Goal: Navigation & Orientation: Find specific page/section

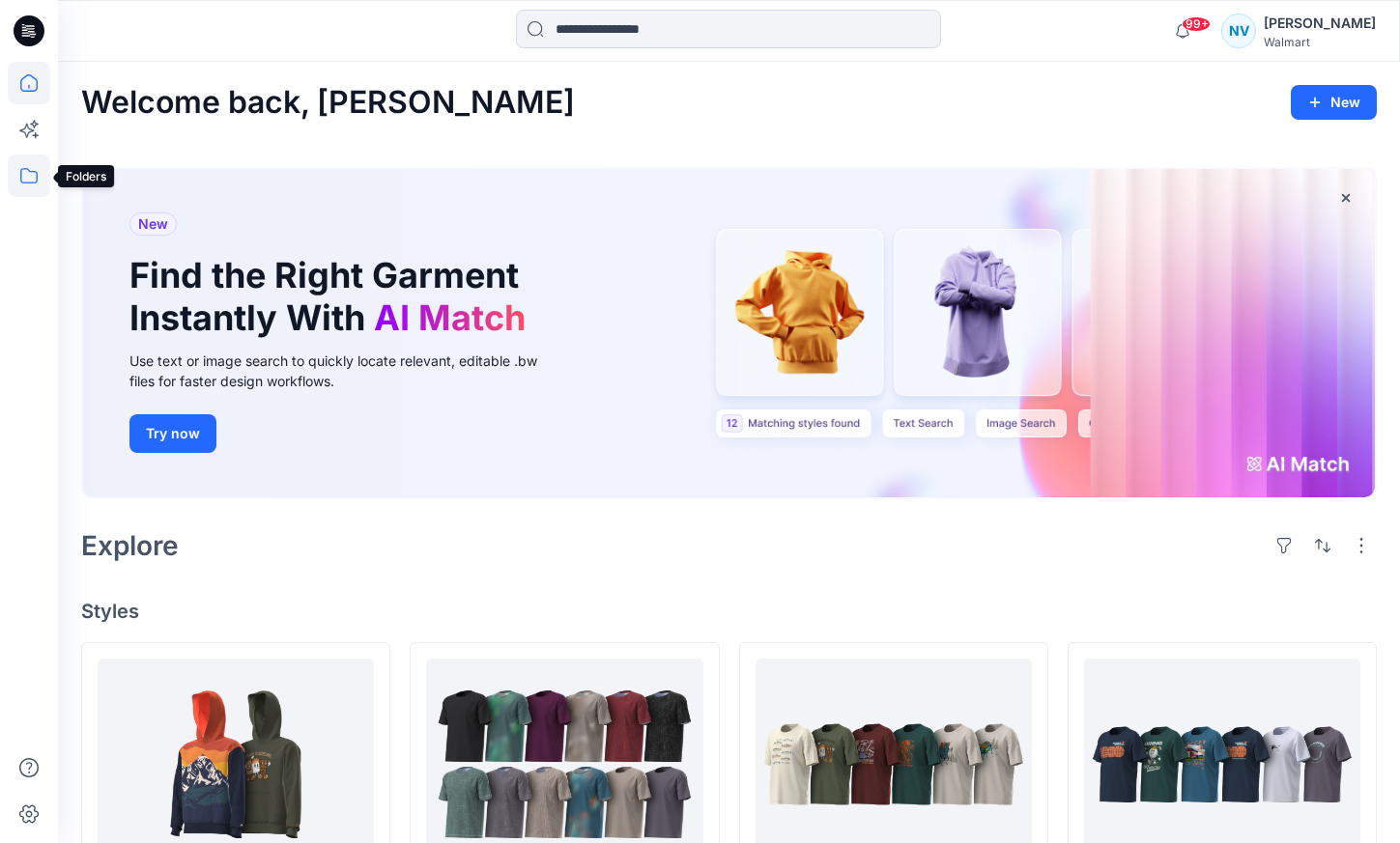
click at [26, 173] on icon at bounding box center [29, 176] width 43 height 43
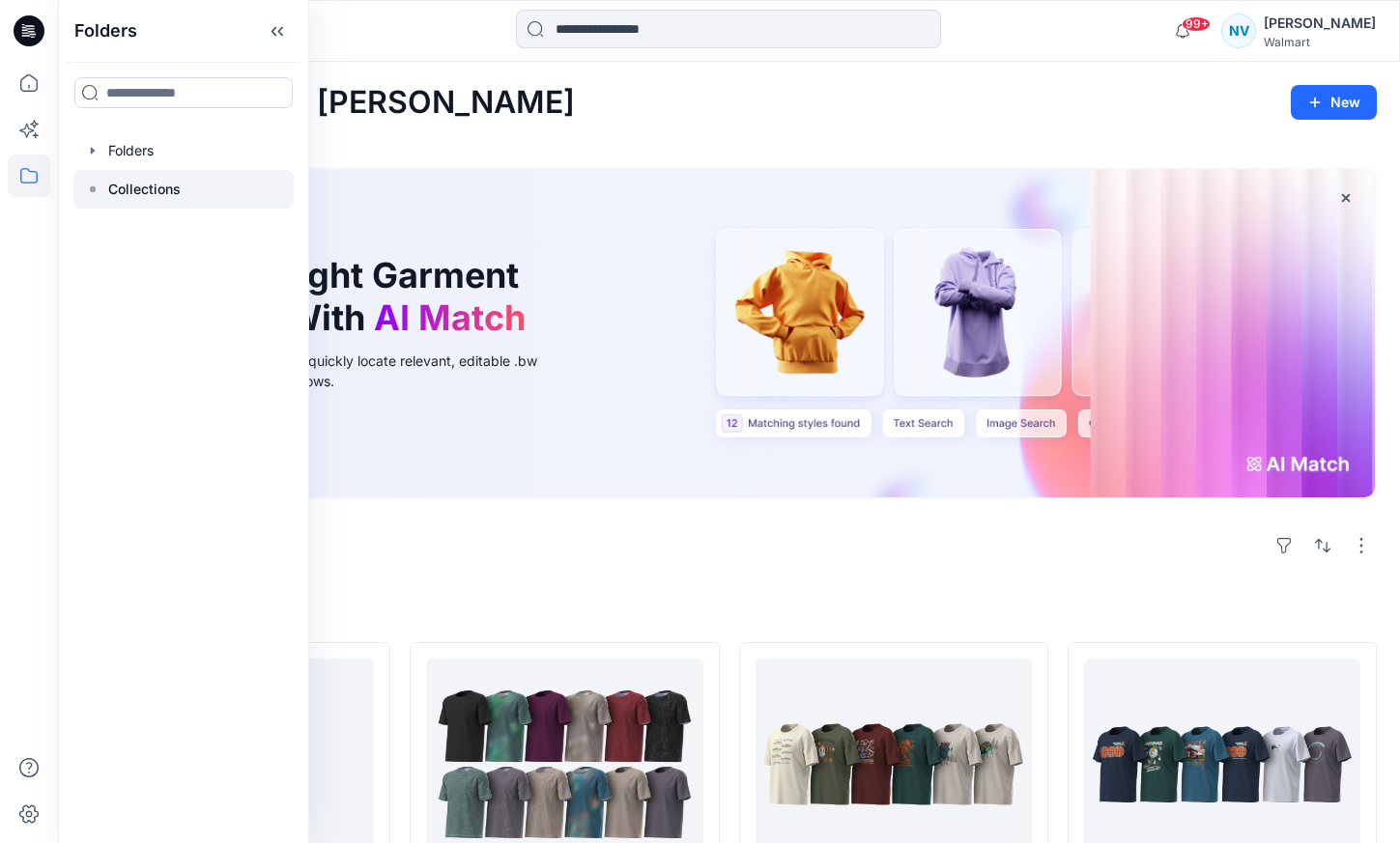
click at [160, 192] on p "Collections" at bounding box center [144, 189] width 73 height 23
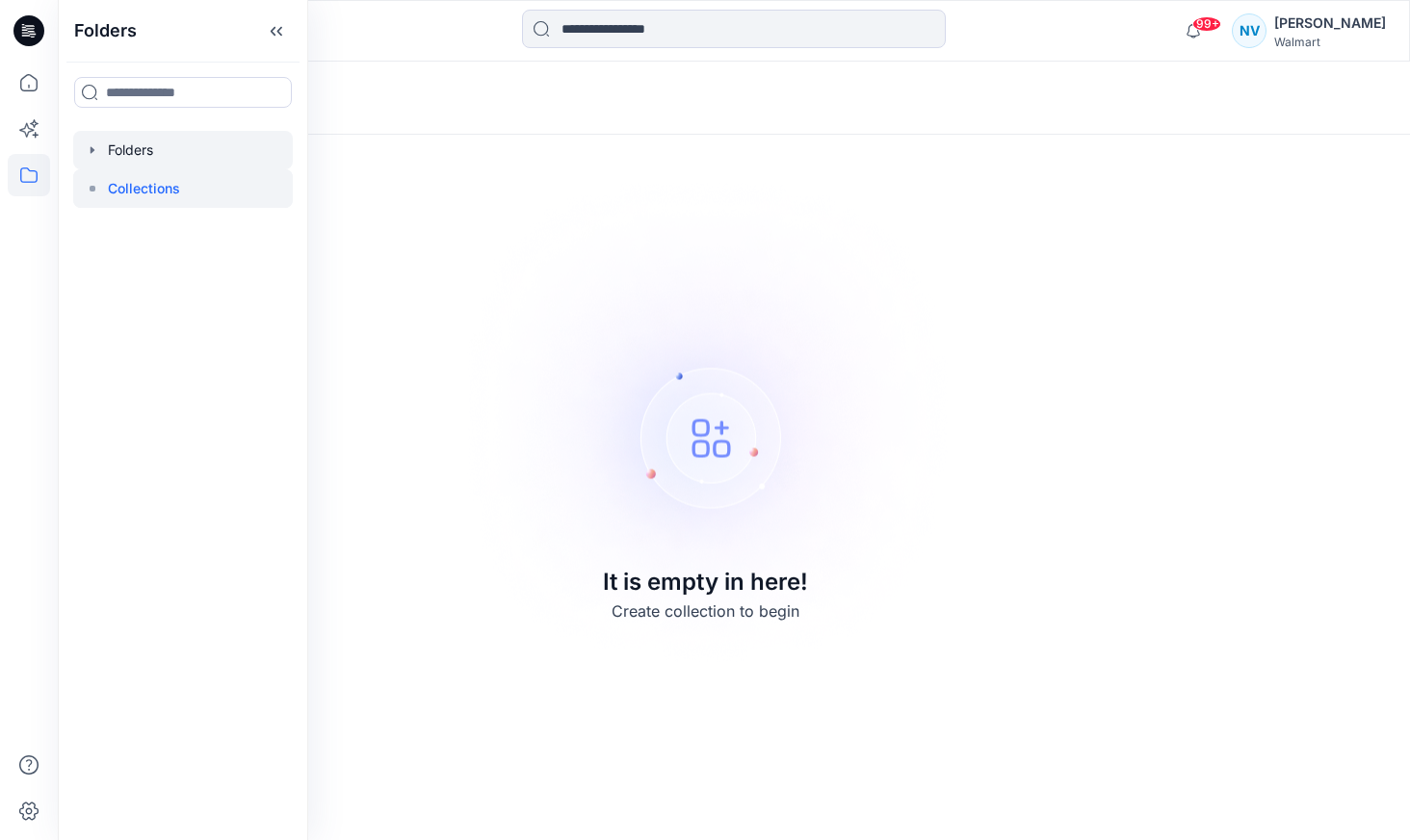
click at [140, 151] on div at bounding box center [183, 150] width 220 height 39
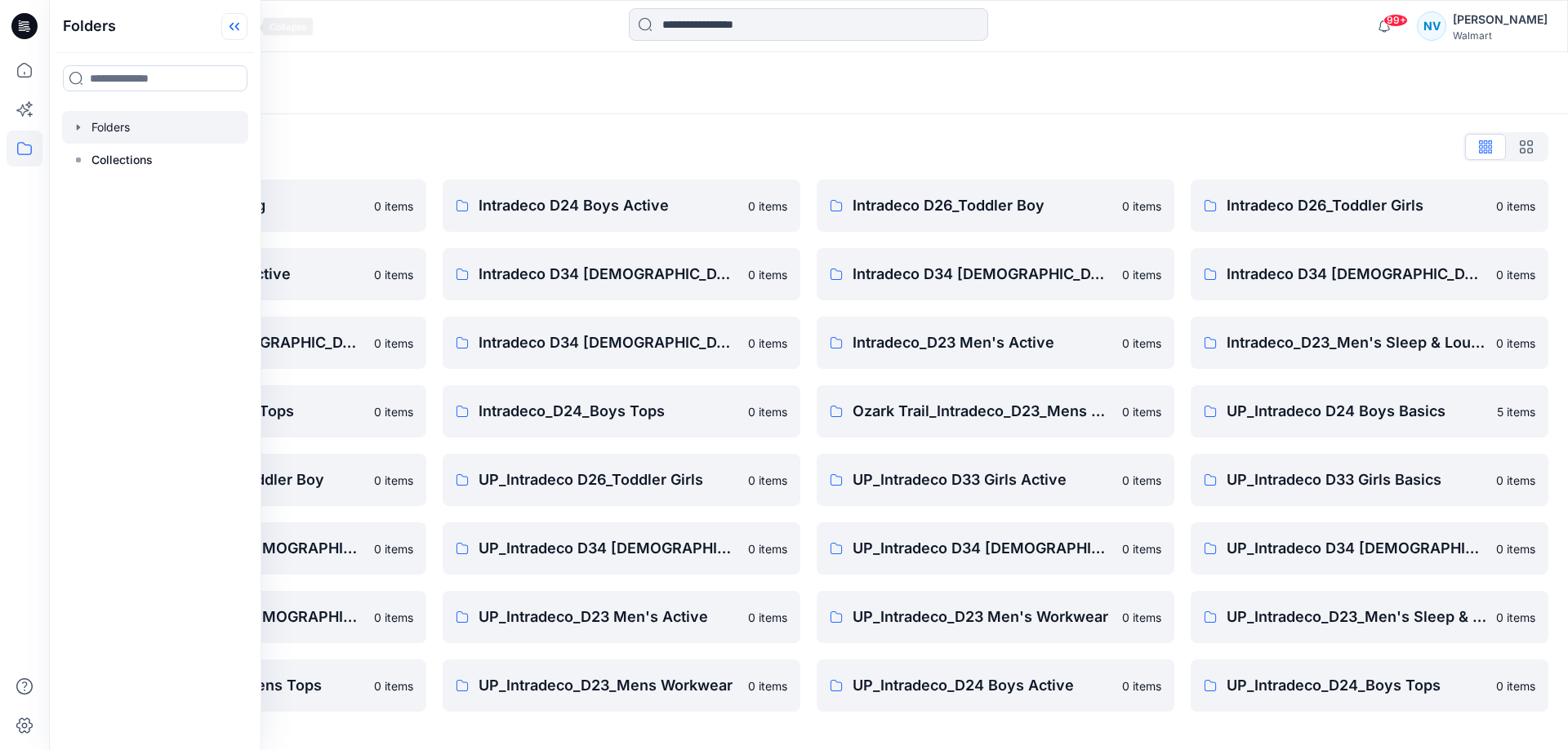
click at [240, 24] on icon at bounding box center [237, 27] width 4 height 8
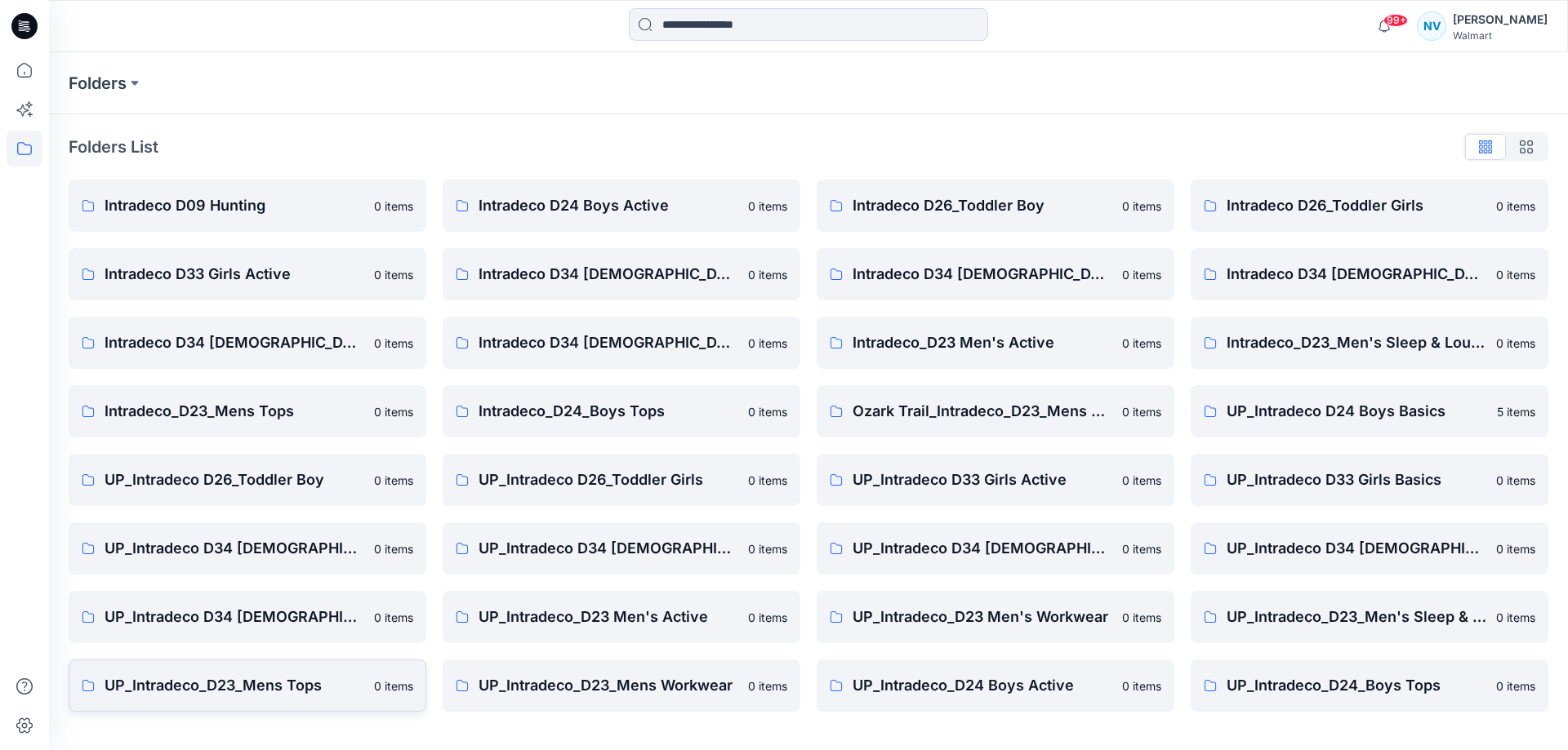
click at [280, 693] on p "UP_Intradeco_D23_Mens Tops" at bounding box center [235, 685] width 260 height 23
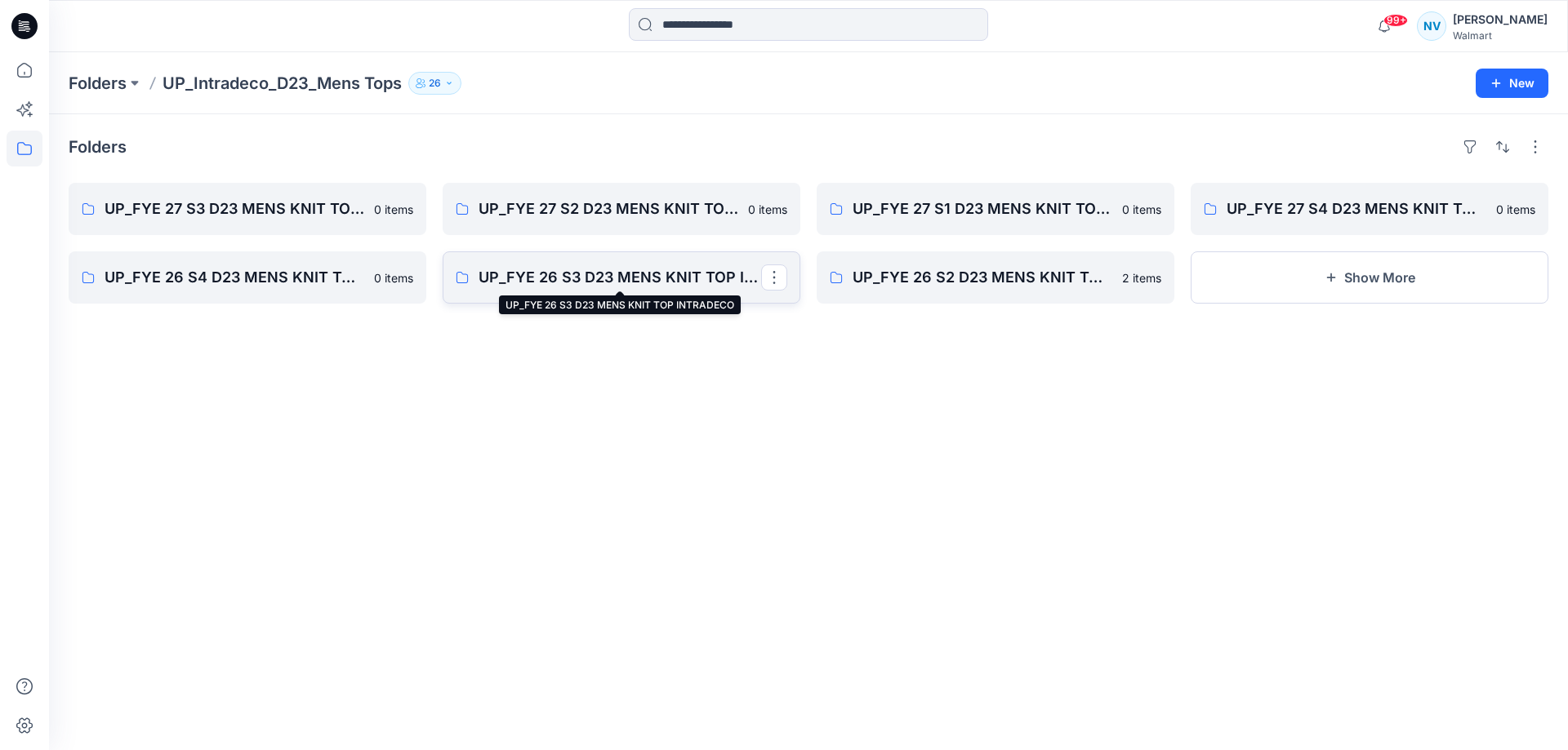
click at [585, 279] on p "UP_FYE 26 S3 D23 MENS KNIT TOP INTRADECO" at bounding box center [620, 278] width 283 height 23
click at [257, 213] on p "UP_FYE 27 S3 D23 MENS KNIT TOP INTRADECO" at bounding box center [246, 209] width 283 height 23
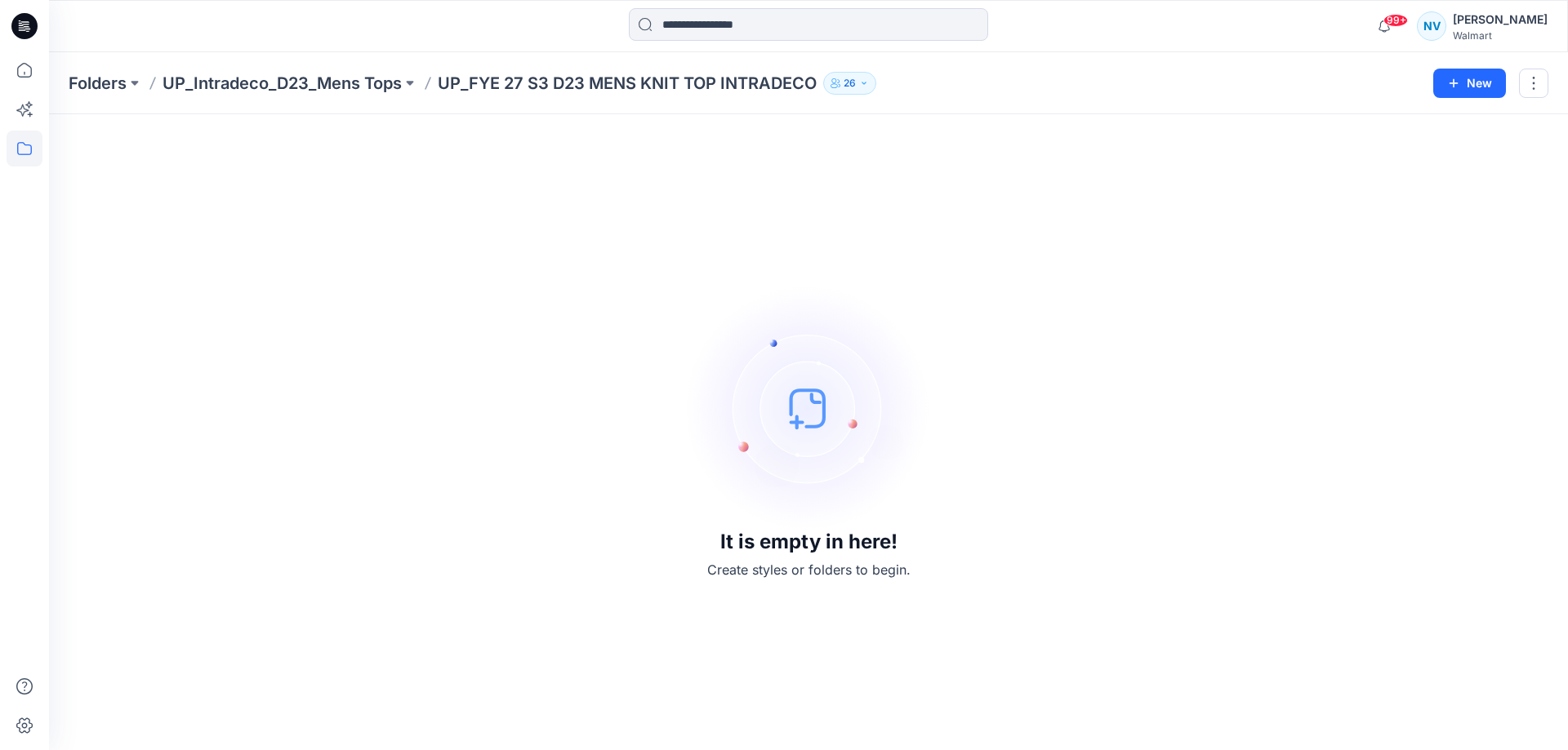
click at [800, 402] on img at bounding box center [809, 408] width 245 height 245
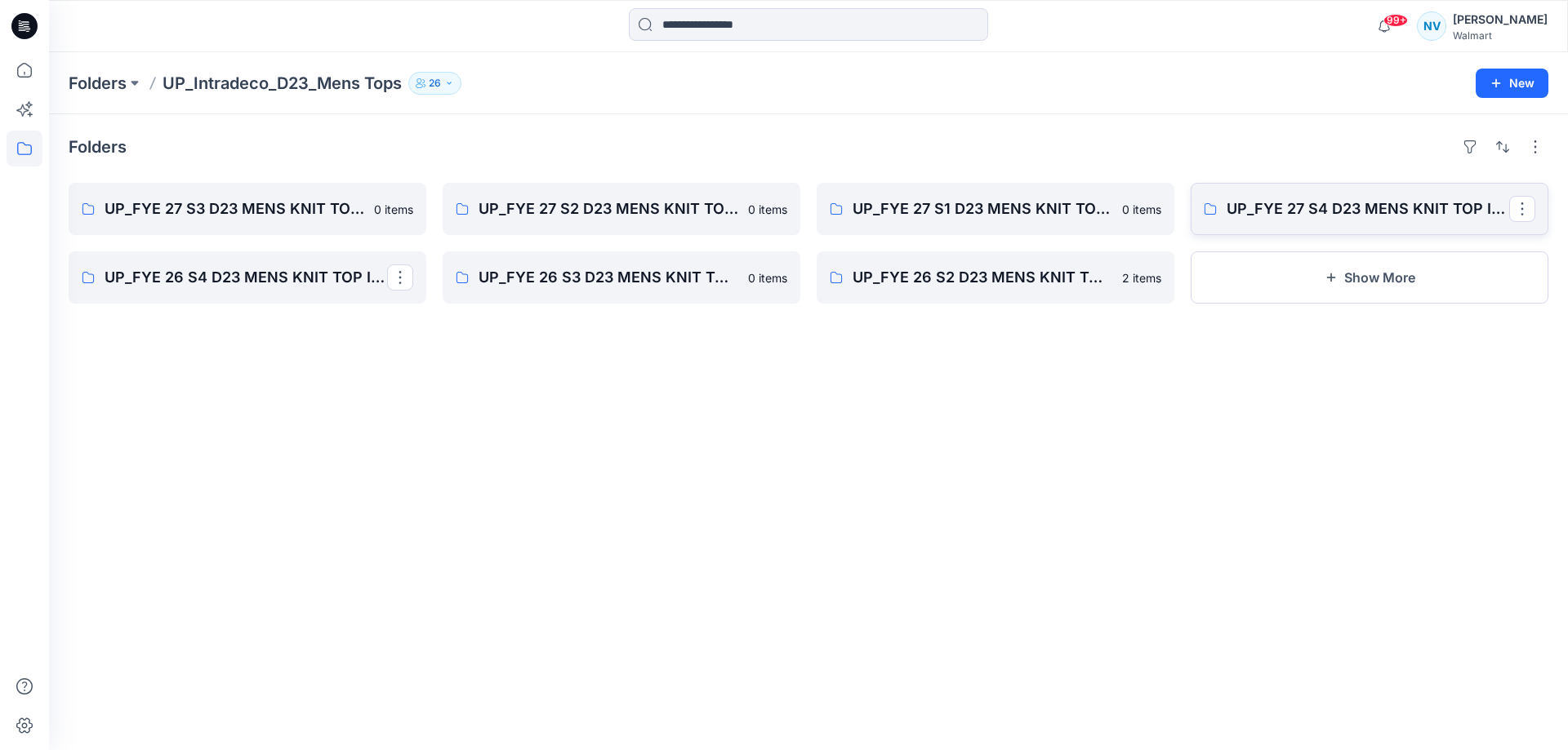
click at [1195, 222] on link "UP_FYE 27 S4 D23 MENS KNIT TOP INTRADECO" at bounding box center [1370, 209] width 358 height 52
click at [223, 209] on p "UP_FYE 27 S3 D23 MENS KNIT TOP INTRADECO" at bounding box center [246, 209] width 283 height 23
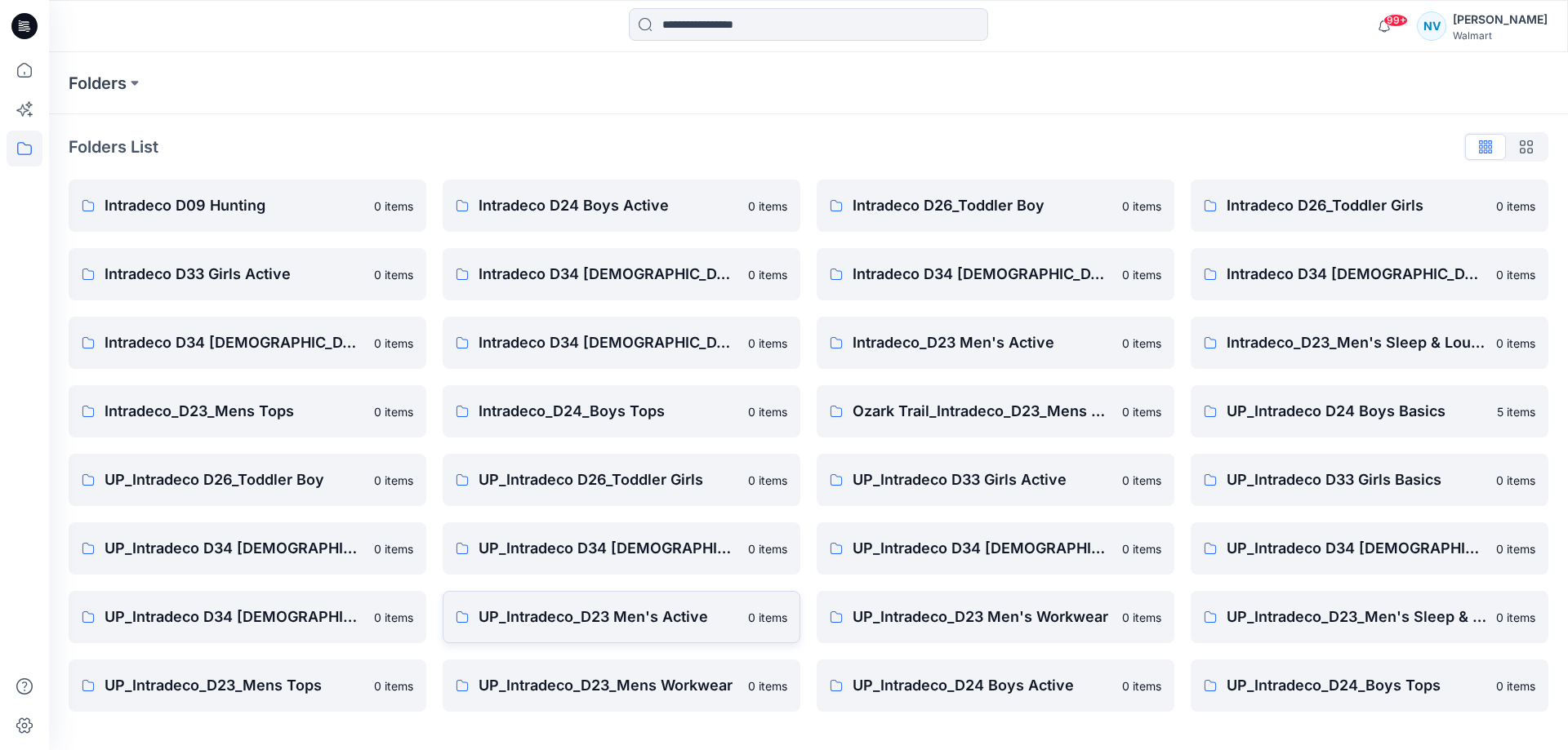
click at [652, 618] on p "UP_Intradeco_D23 Men's Active" at bounding box center [609, 617] width 260 height 23
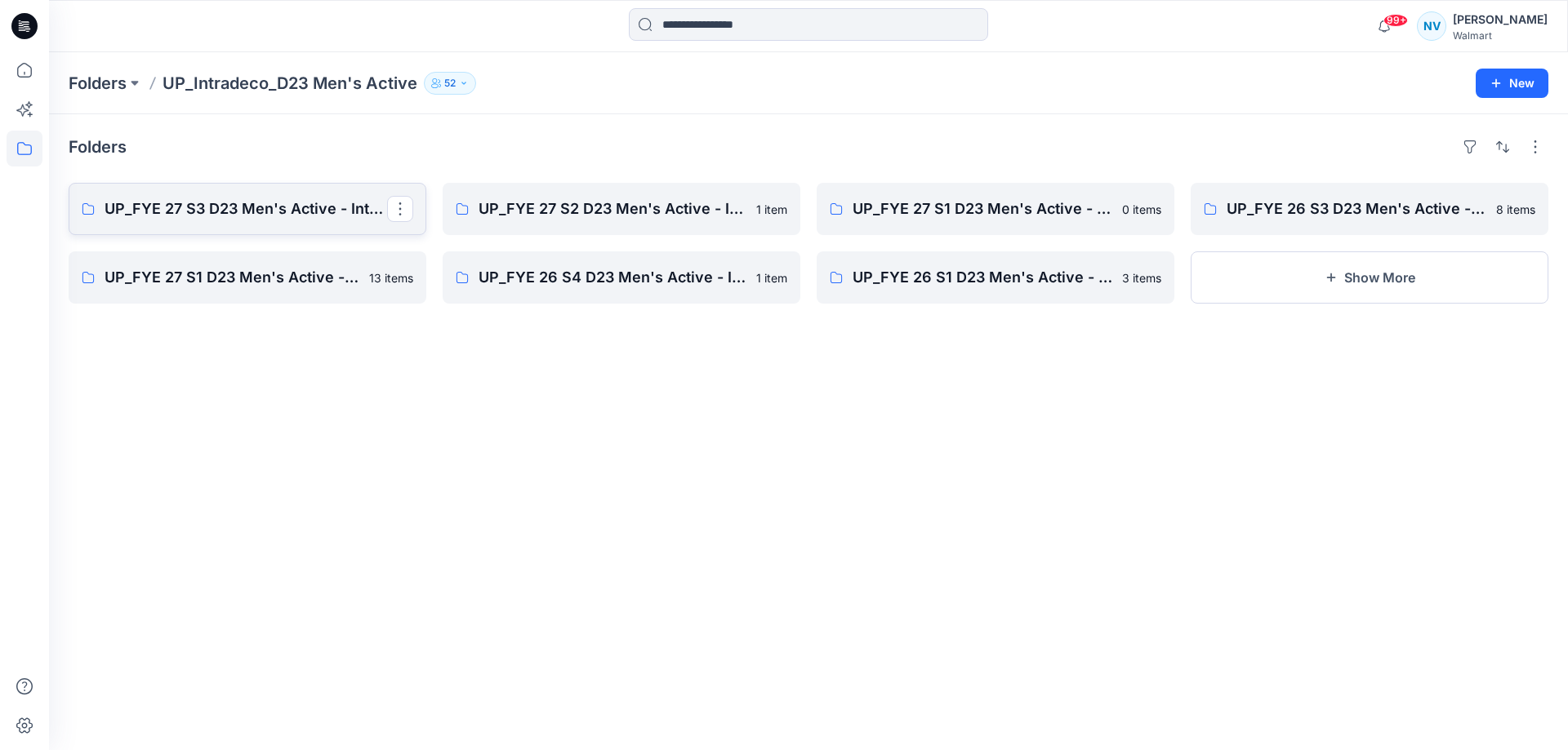
click at [225, 219] on p "UP_FYE 27 S3 D23 Men's Active - Intradeco" at bounding box center [246, 209] width 283 height 23
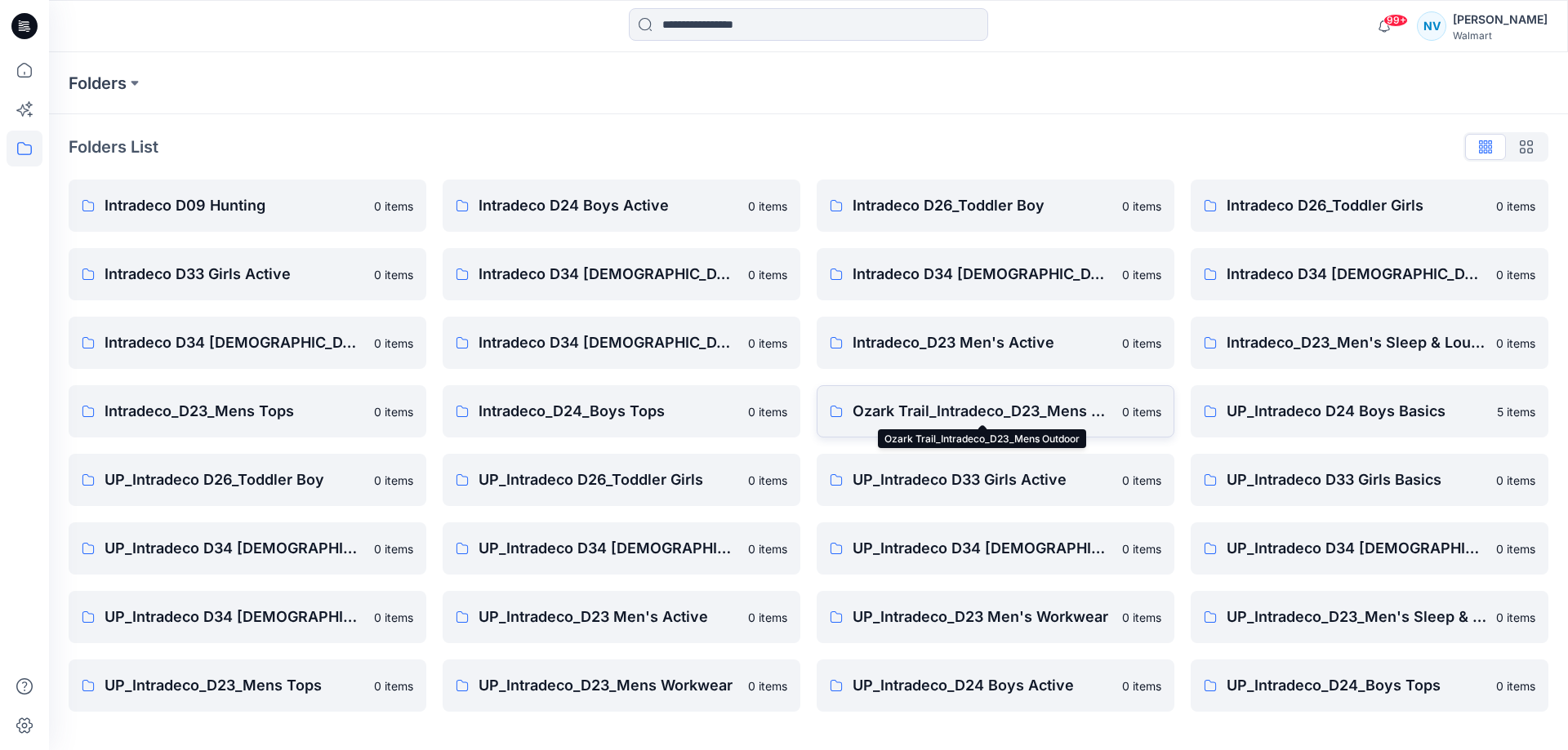
click at [1037, 410] on p "Ozark Trail_Intradeco_D23_Mens Outdoor" at bounding box center [983, 412] width 260 height 23
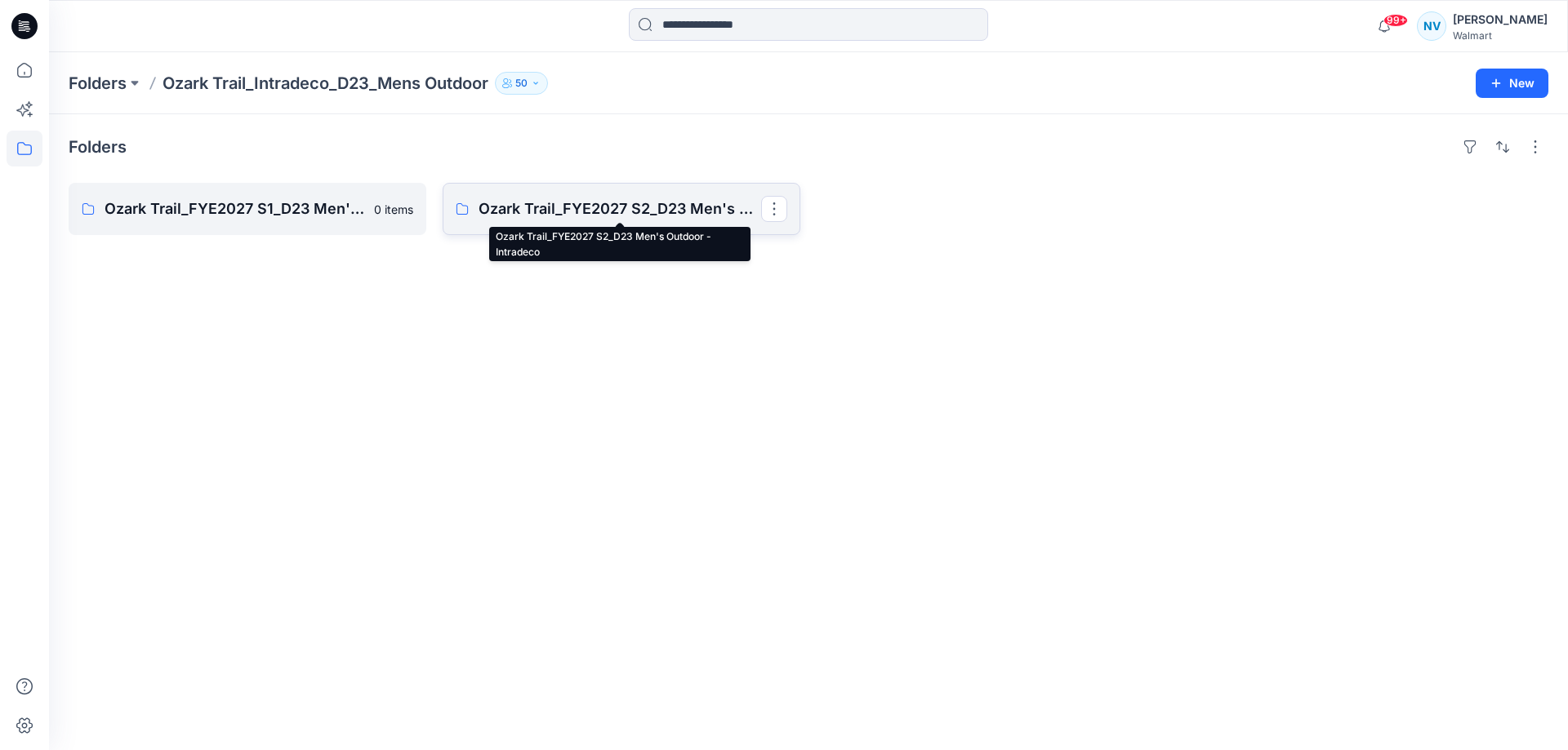
click at [652, 215] on p "Ozark Trail_FYE2027 S2_D23 Men's Outdoor - Intradeco" at bounding box center [620, 209] width 283 height 23
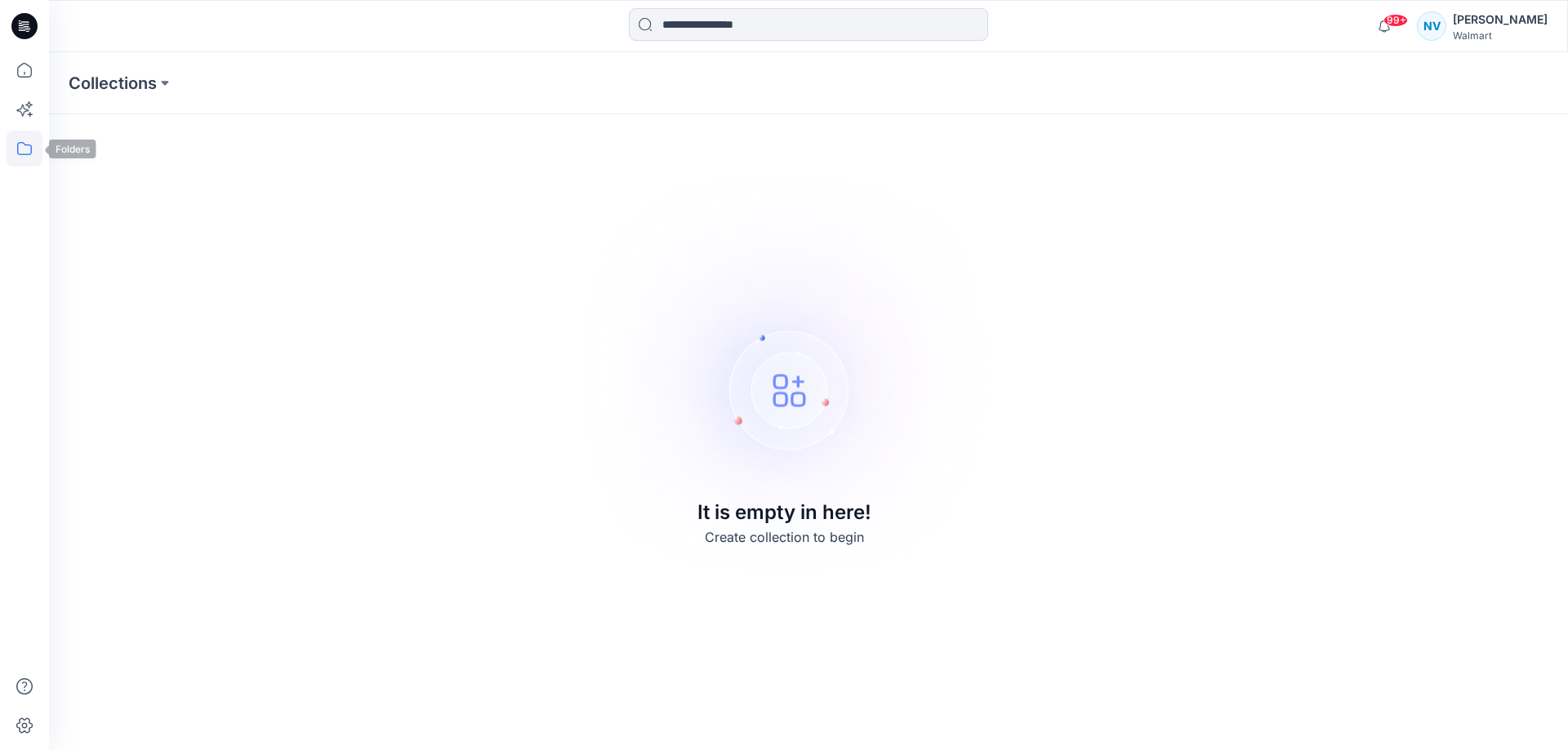
click at [14, 154] on icon at bounding box center [25, 149] width 36 height 36
click at [119, 141] on div at bounding box center [155, 127] width 186 height 33
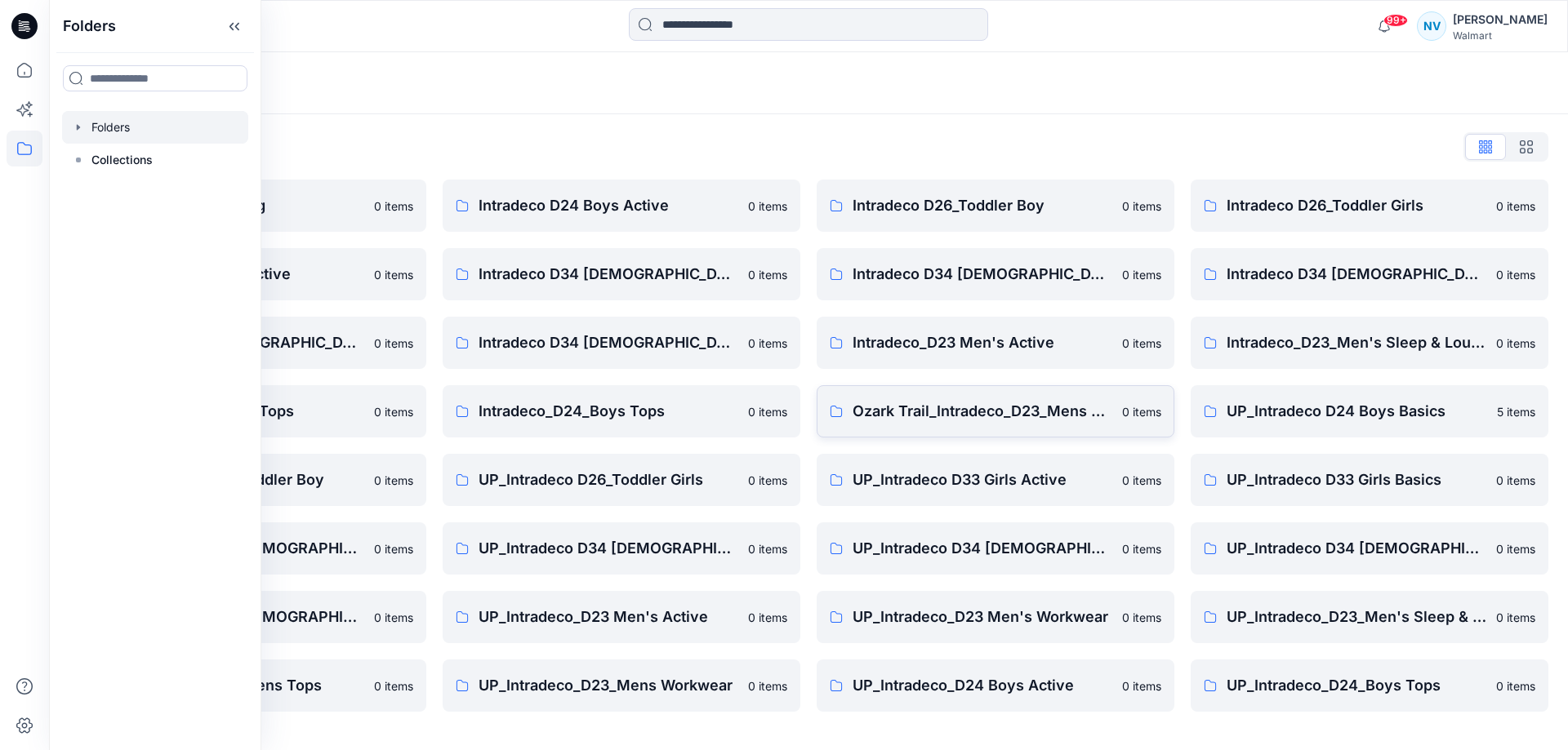
click at [963, 417] on p "Ozark Trail_Intradeco_D23_Mens Outdoor" at bounding box center [983, 412] width 260 height 23
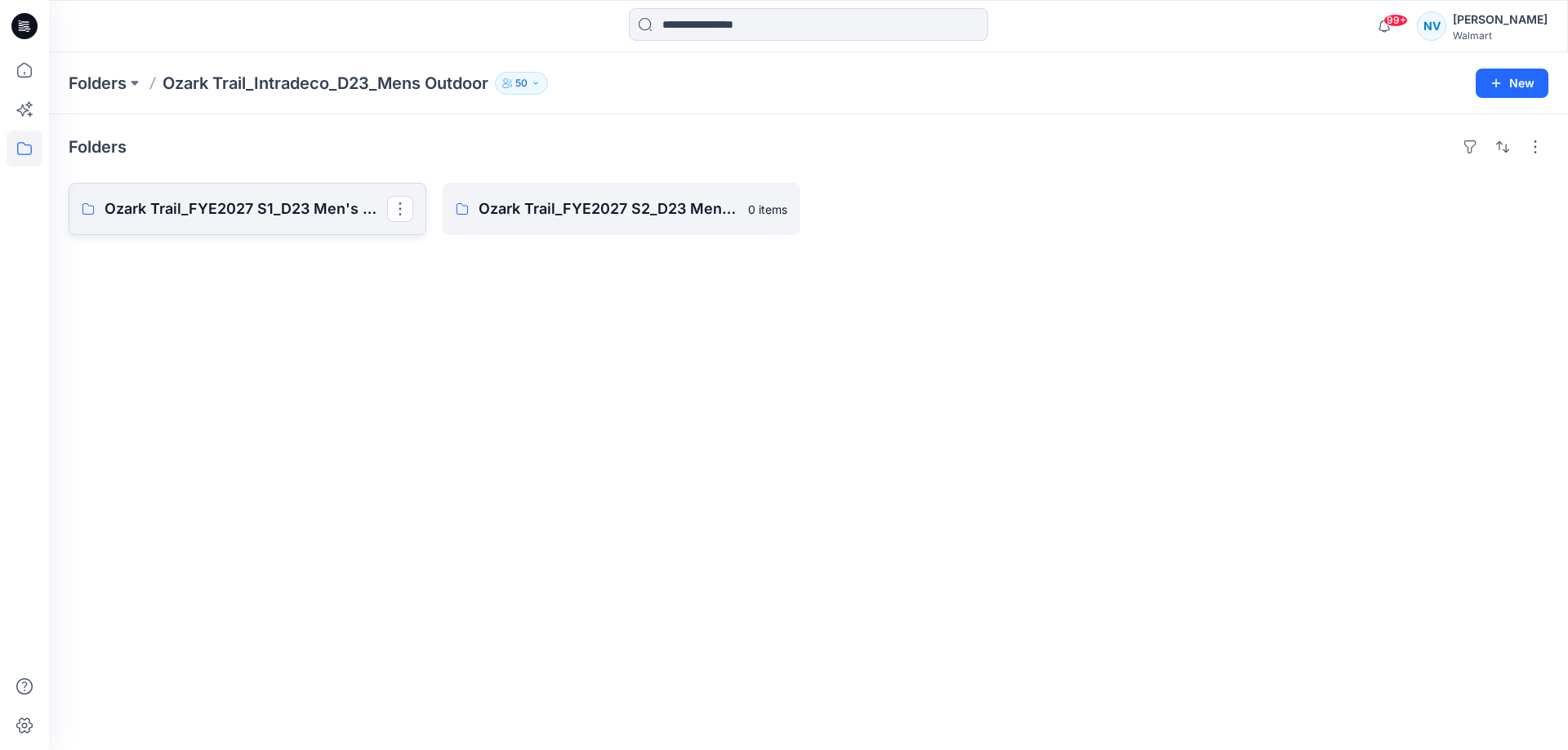
click at [308, 223] on link "Ozark Trail_FYE2027 S1_D23 Men's Outdoor - Intradeco (Clone)" at bounding box center [248, 209] width 358 height 52
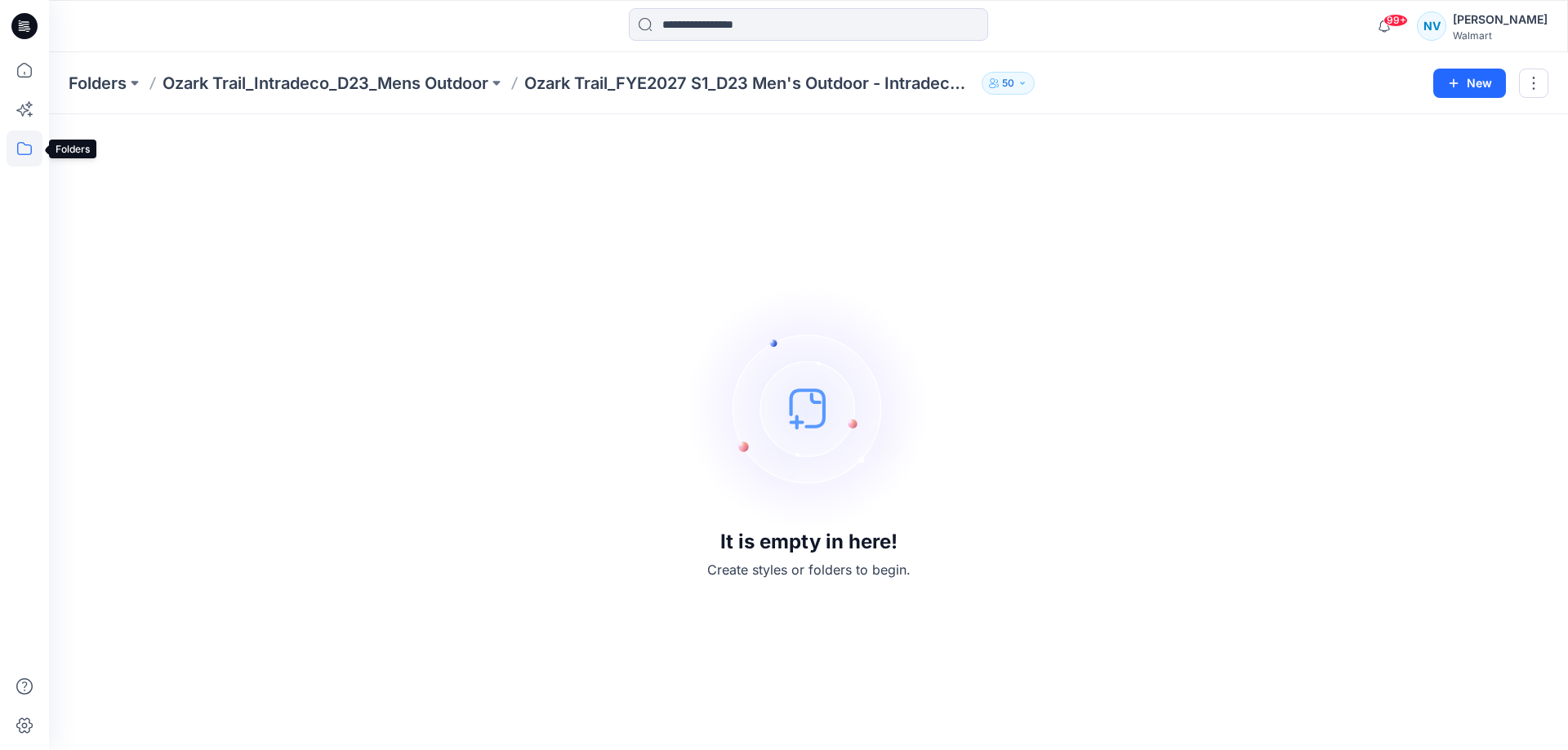
click at [27, 154] on icon at bounding box center [25, 149] width 36 height 36
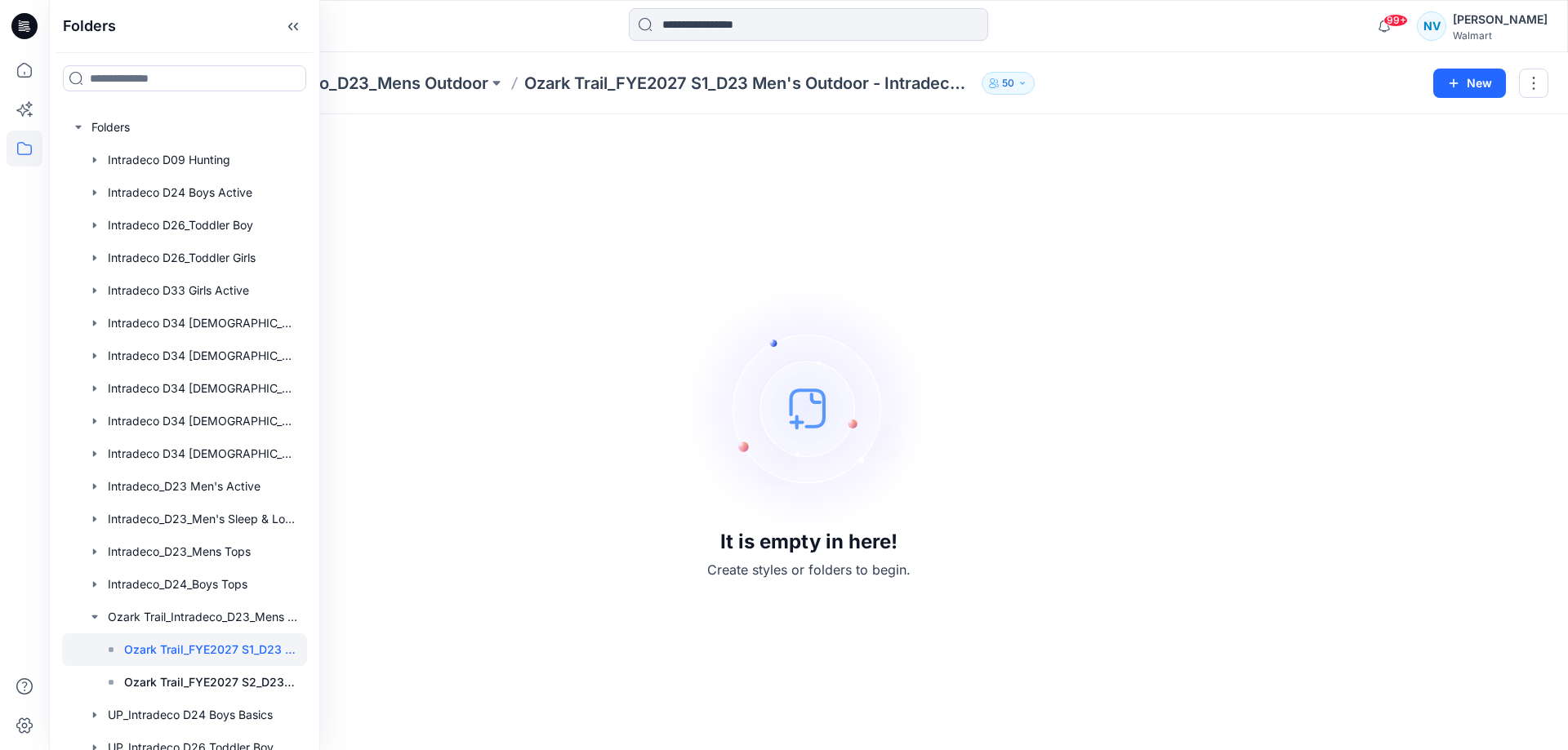
click at [29, 148] on icon at bounding box center [25, 149] width 36 height 36
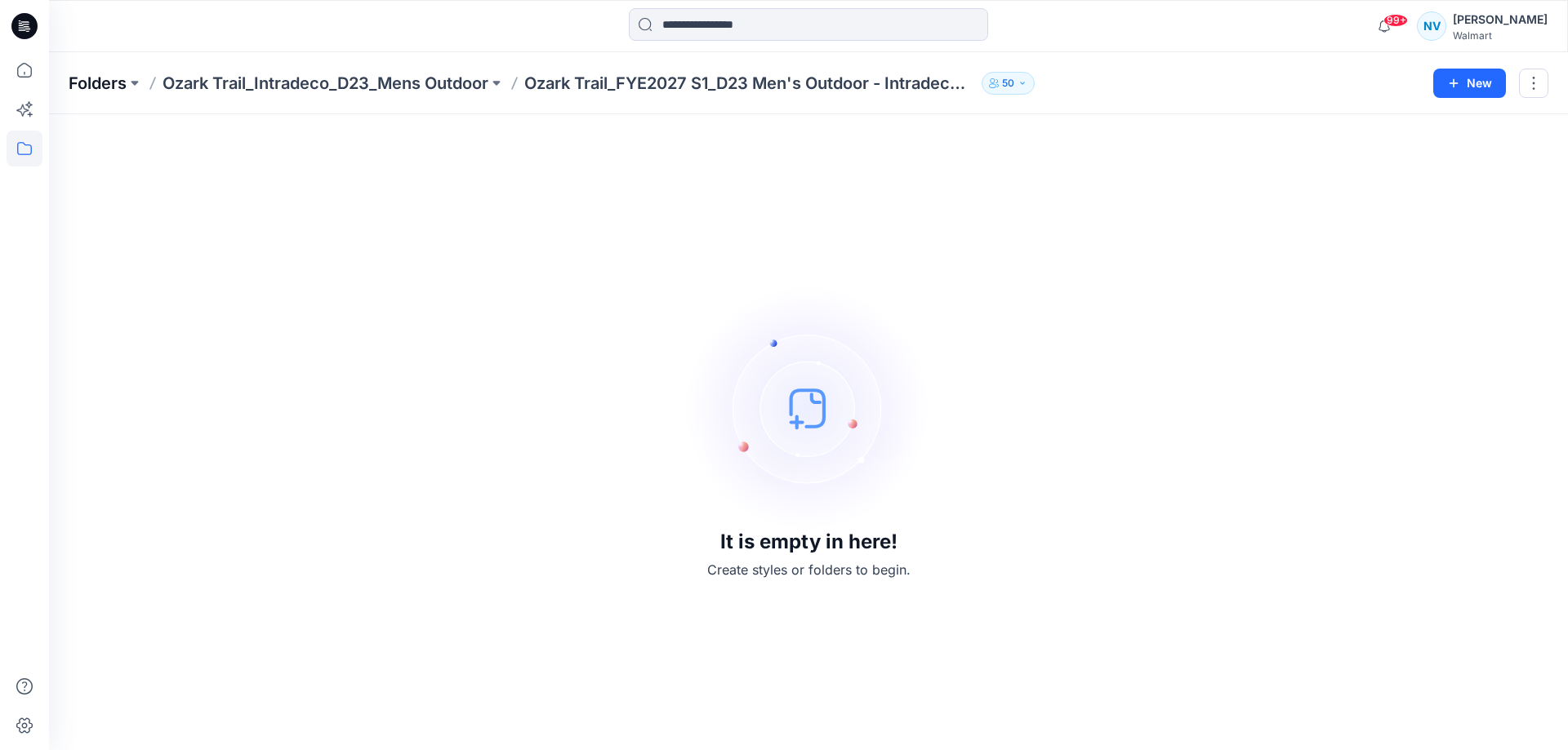
click at [106, 92] on p "Folders" at bounding box center [97, 83] width 58 height 23
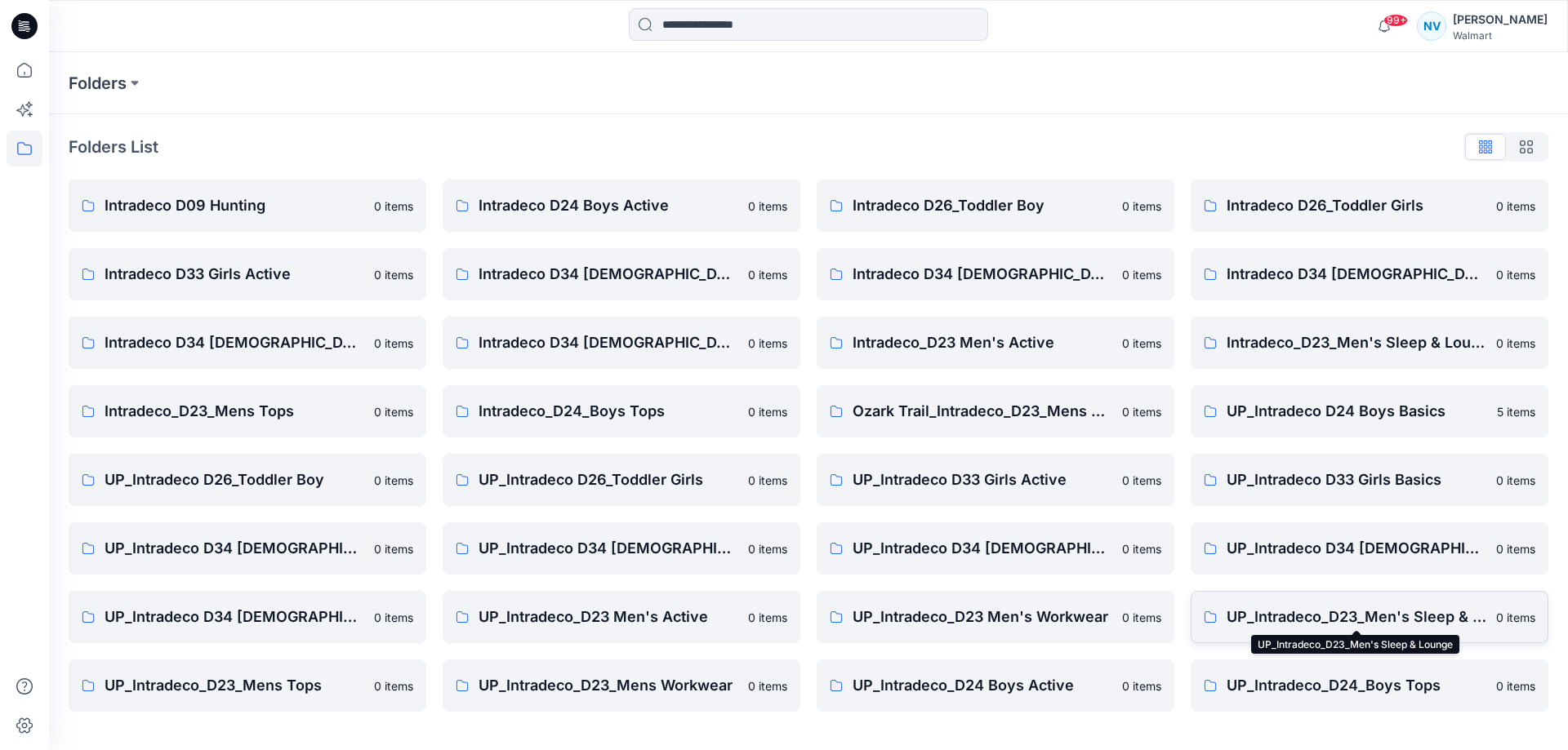
click at [1195, 624] on p "UP_Intradeco_D23_Men's Sleep & Lounge" at bounding box center [1357, 617] width 260 height 23
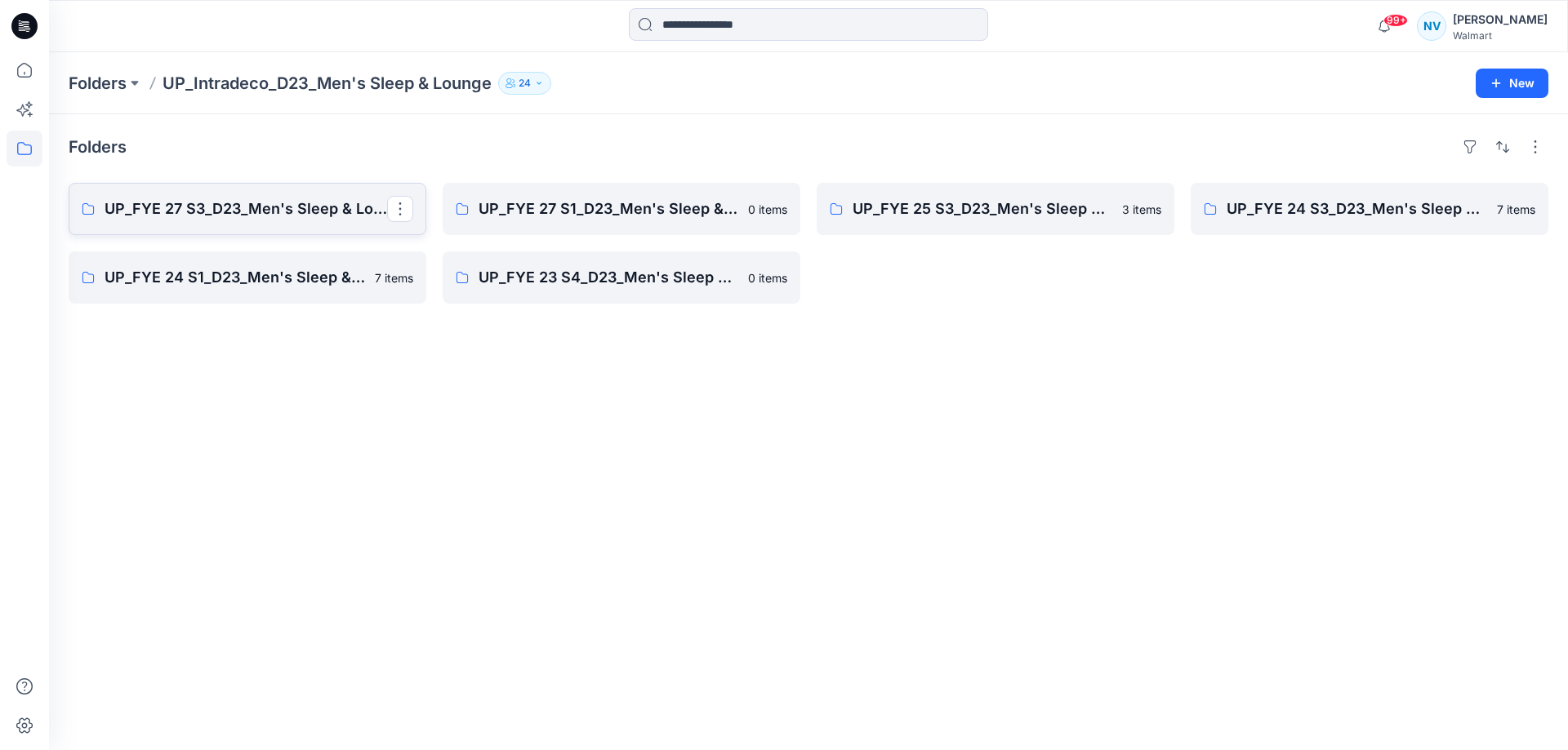
click at [197, 208] on p "UP_FYE 27 S3_D23_Men's Sleep & Lounge - Intradeco (Clone)" at bounding box center [246, 209] width 283 height 23
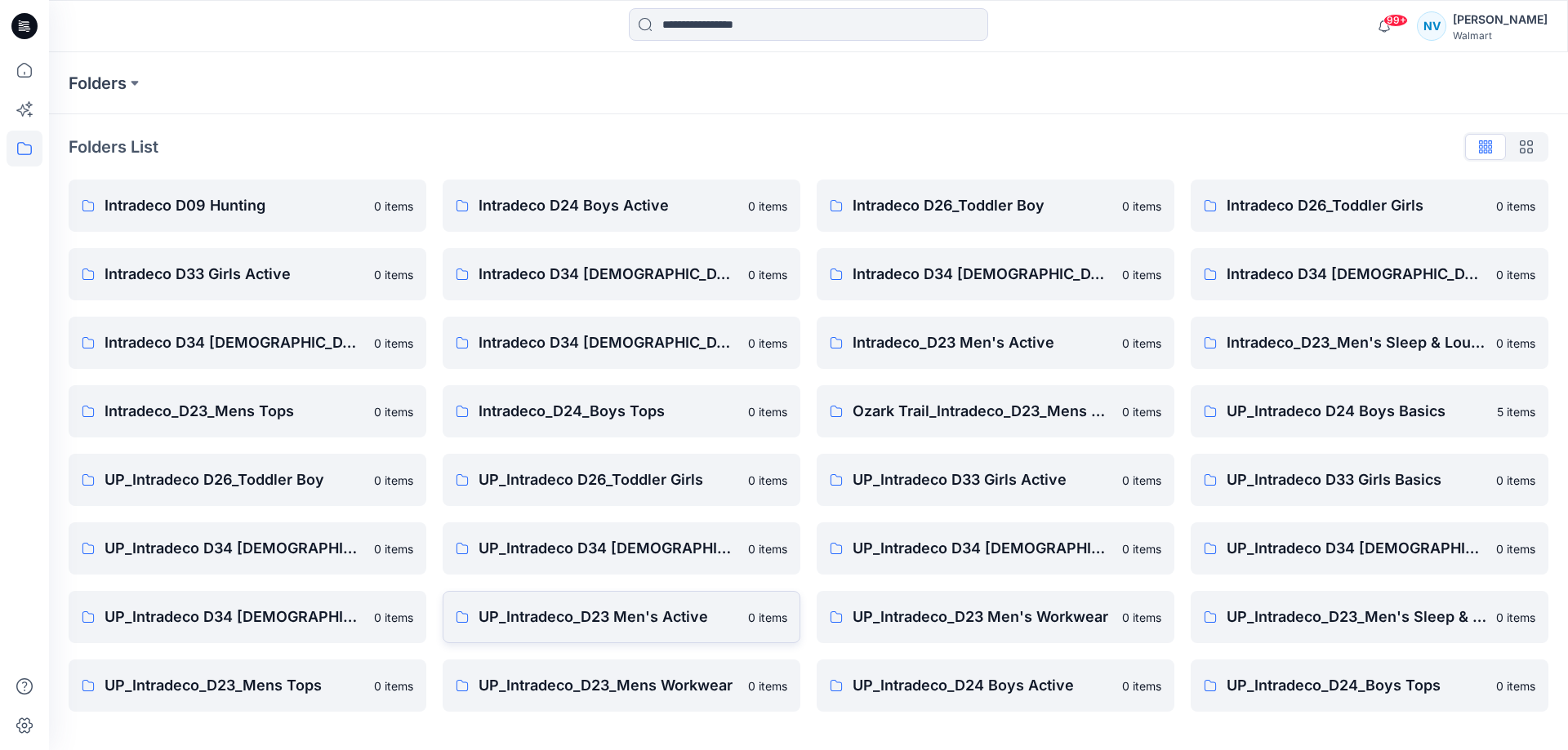
click at [629, 623] on p "UP_Intradeco_D23 Men's Active" at bounding box center [609, 617] width 260 height 23
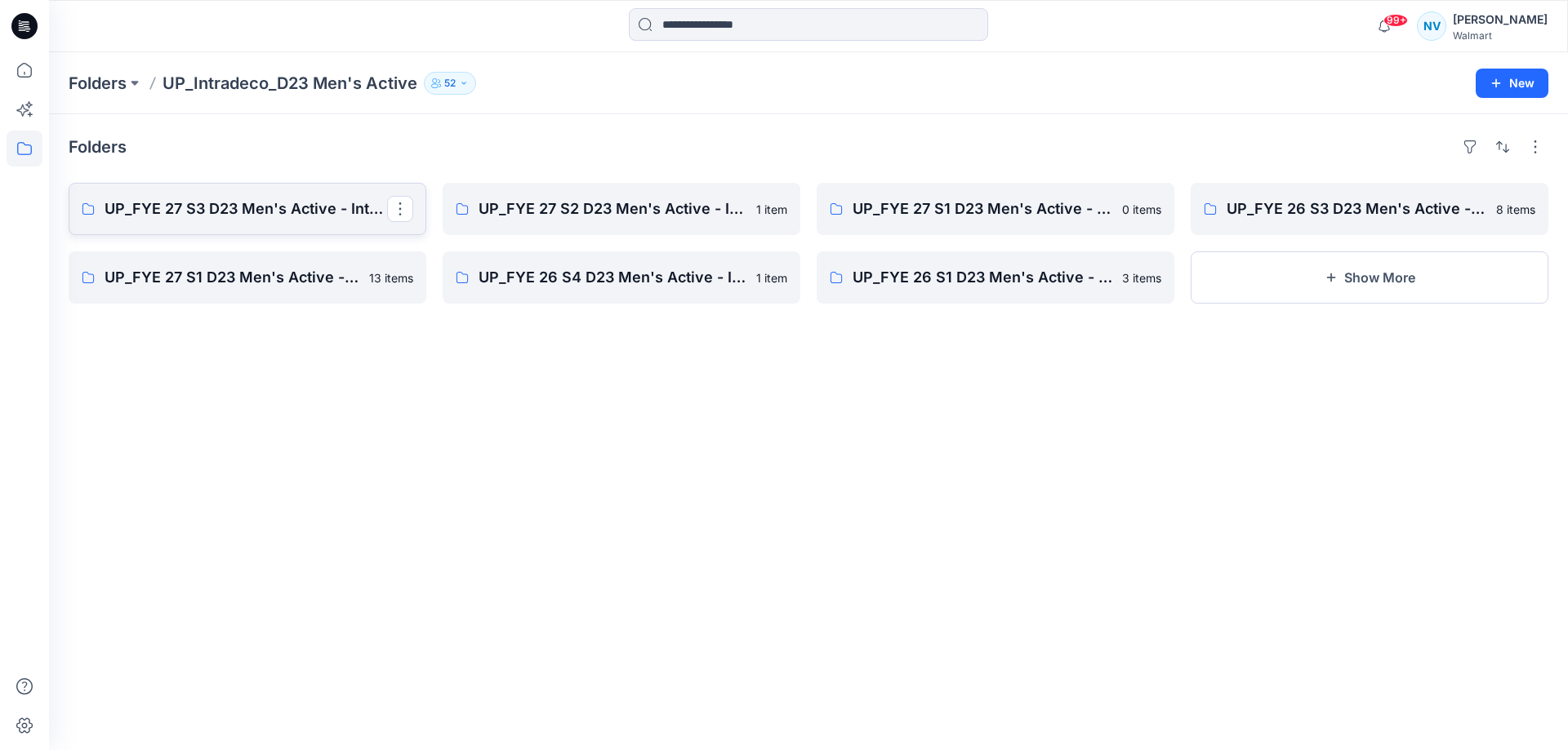
click at [326, 198] on p "UP_FYE 27 S3 D23 Men's Active - Intradeco" at bounding box center [246, 209] width 283 height 23
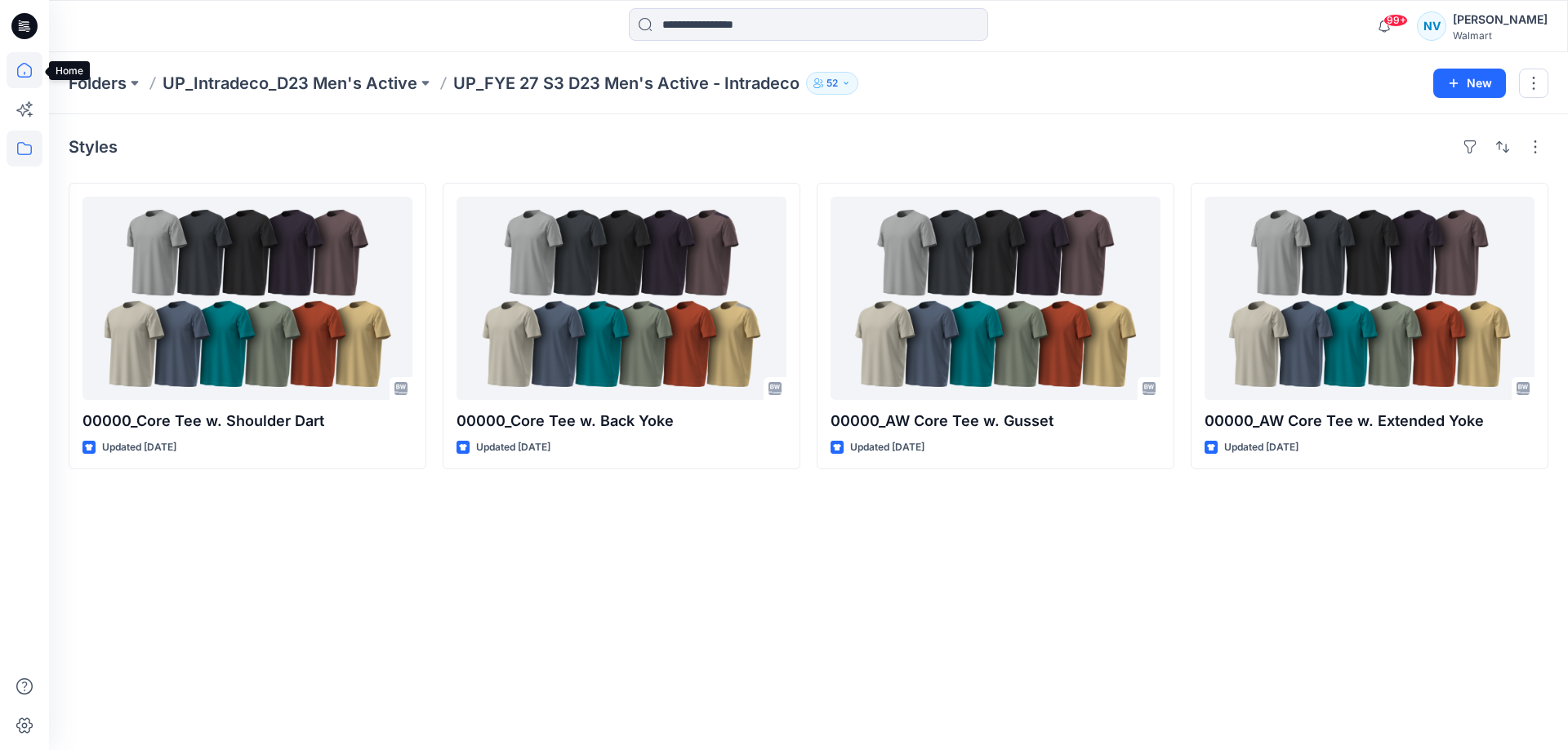
click at [31, 78] on icon at bounding box center [25, 70] width 36 height 36
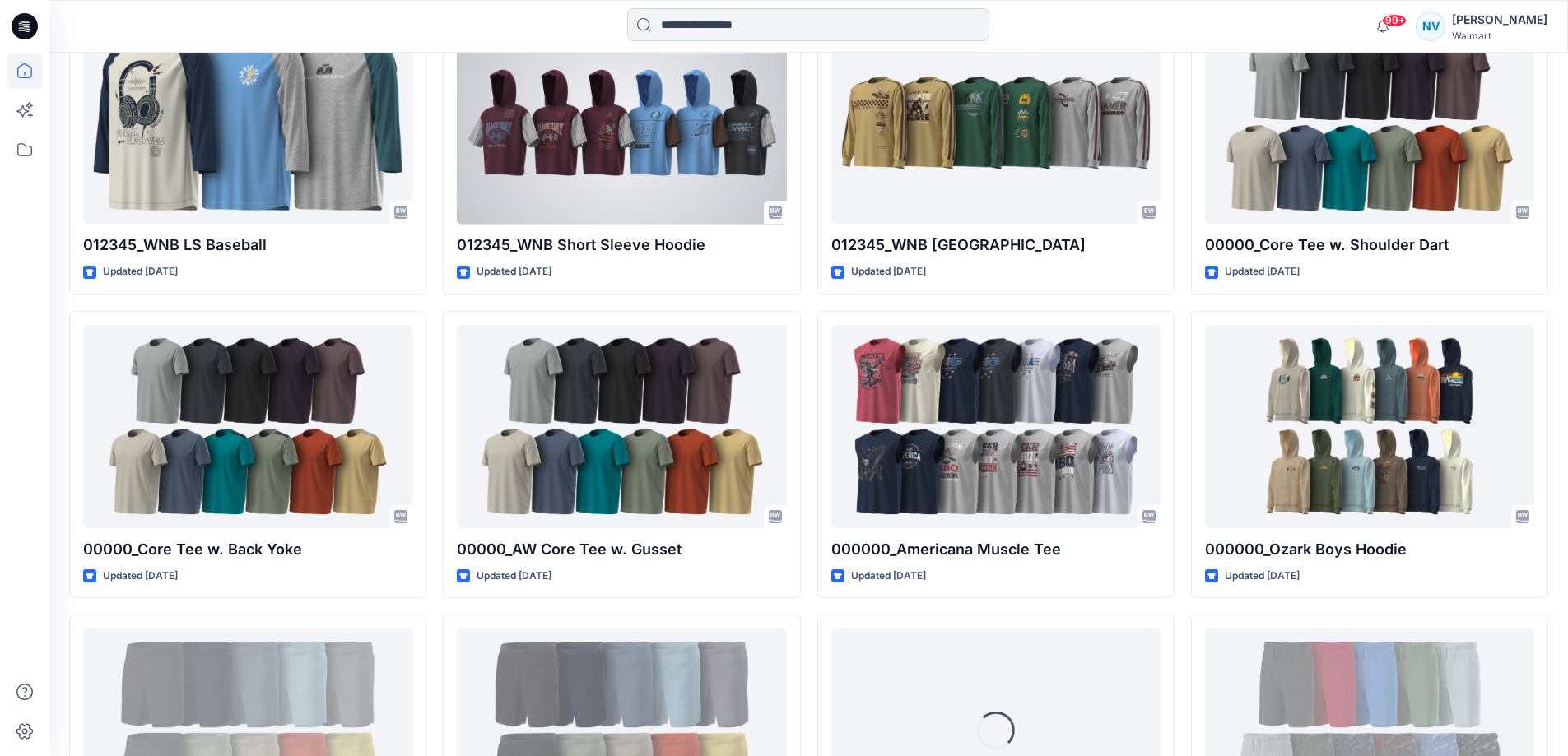
scroll to position [823, 0]
